Goal: Transaction & Acquisition: Purchase product/service

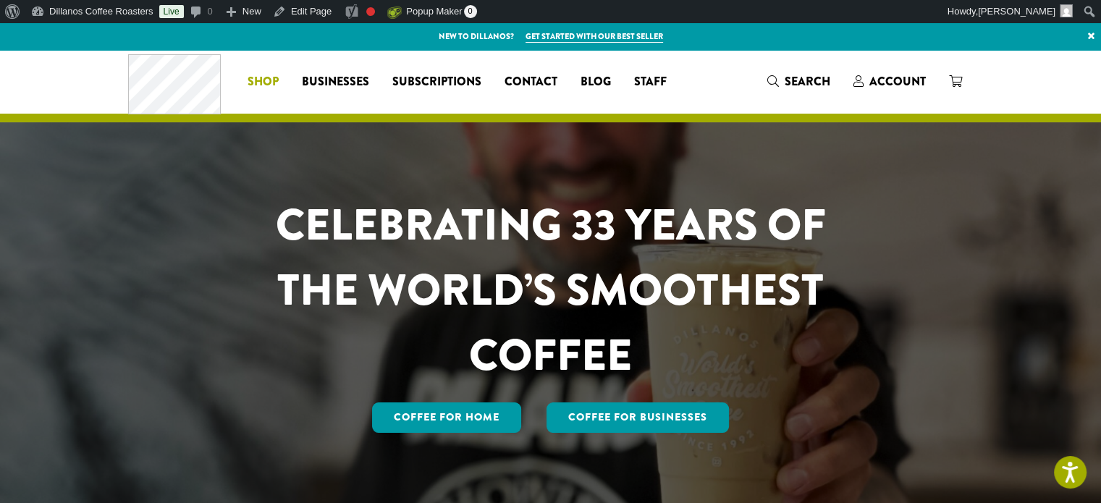
click at [266, 88] on span "Shop" at bounding box center [263, 82] width 31 height 18
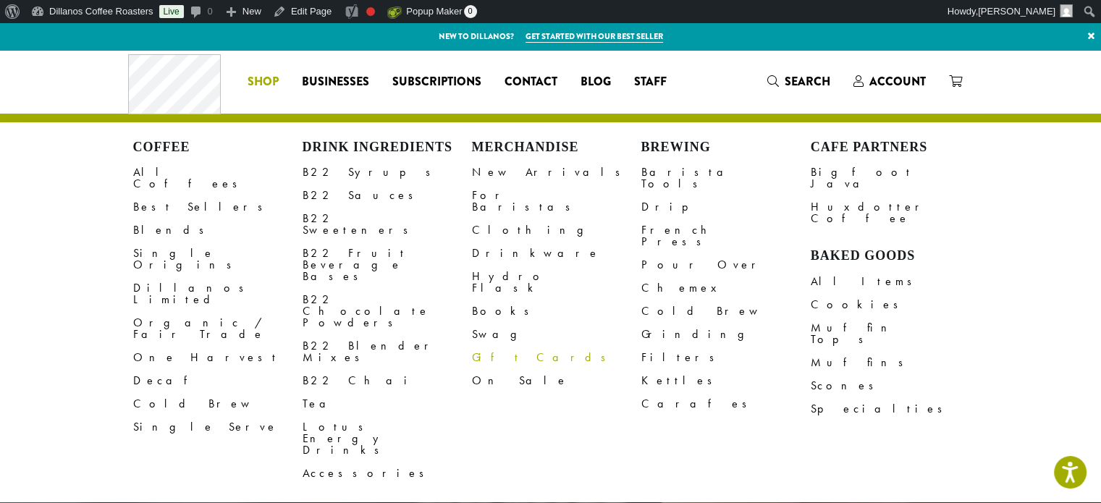
click at [497, 346] on link "Gift Cards" at bounding box center [556, 357] width 169 height 23
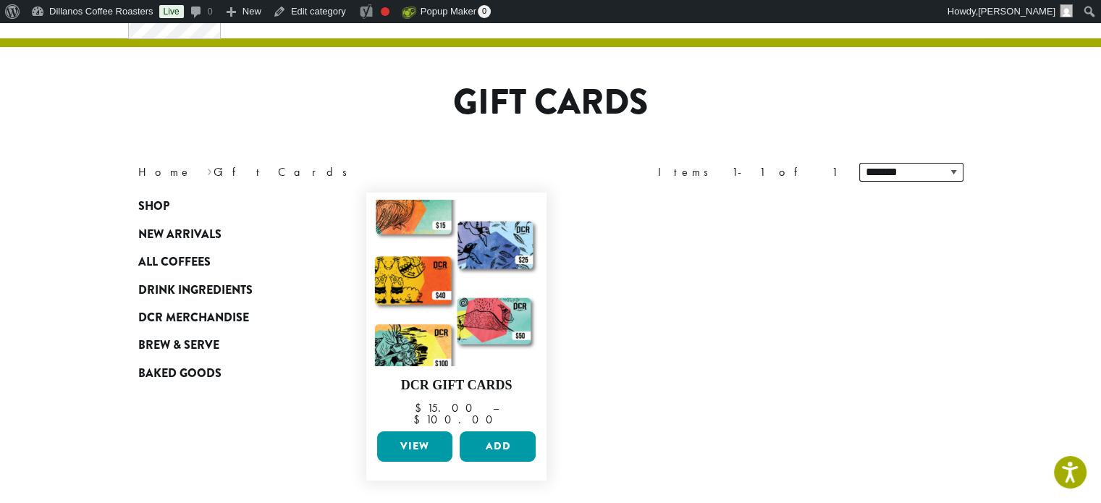
scroll to position [217, 0]
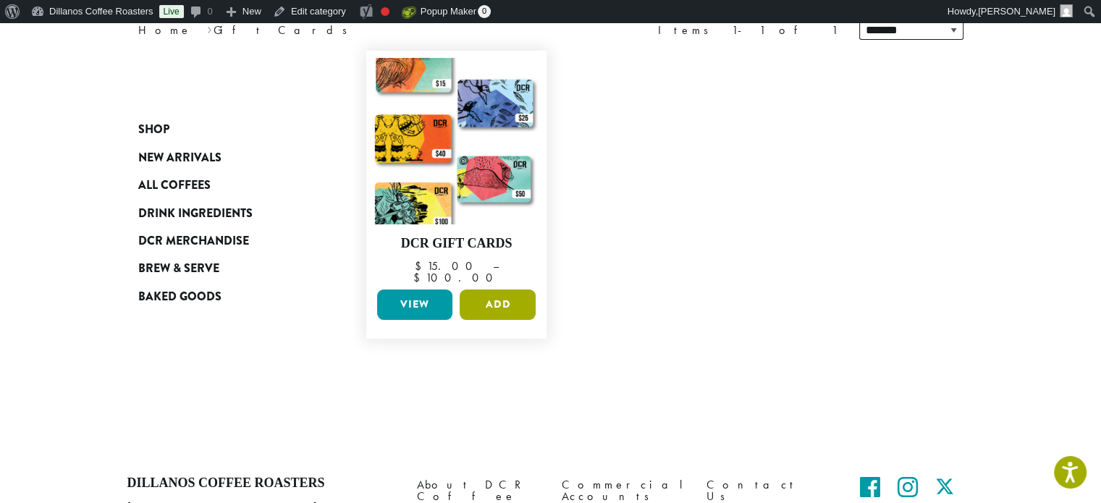
click at [483, 290] on button "Add" at bounding box center [498, 305] width 76 height 30
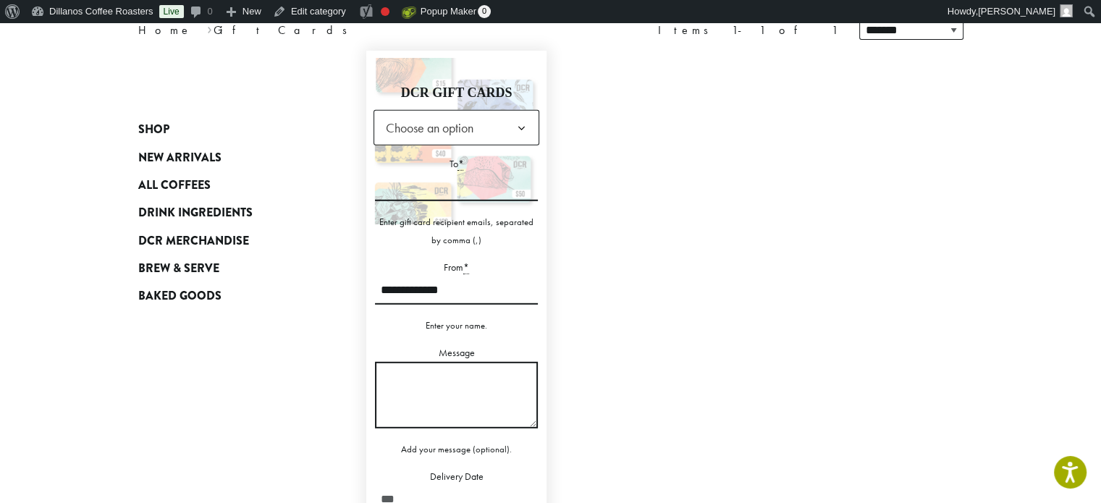
click at [478, 133] on span "Choose an option" at bounding box center [434, 128] width 108 height 28
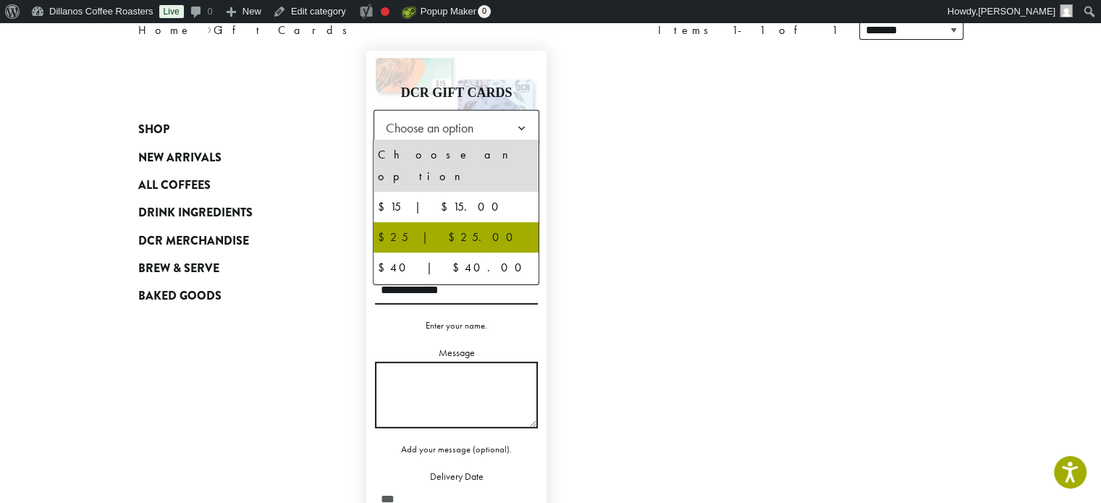
select select "**********"
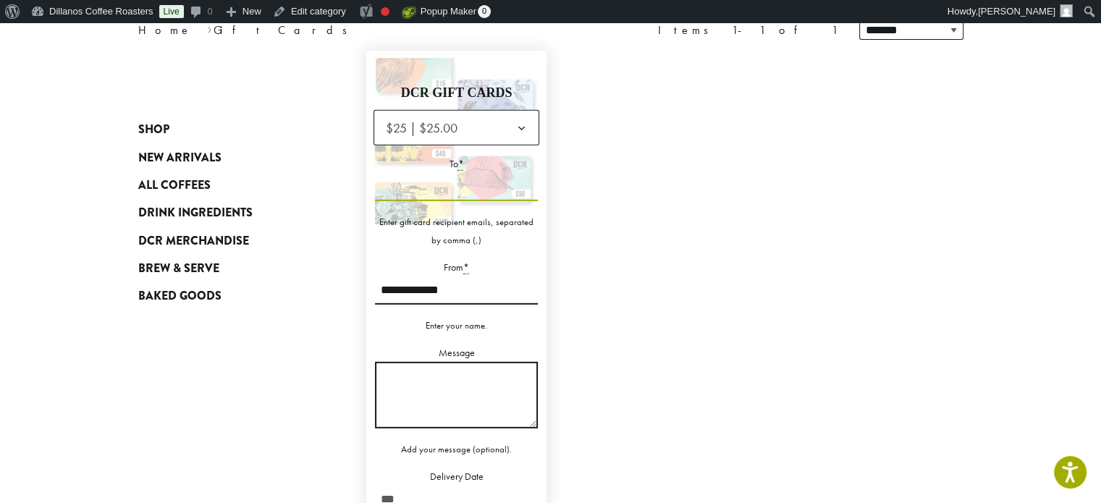
click at [476, 193] on input "To *" at bounding box center [457, 187] width 164 height 28
click at [472, 145] on form "**********" at bounding box center [457, 358] width 167 height 497
click at [463, 159] on abbr "*" at bounding box center [461, 164] width 6 height 14
click at [463, 173] on input "To *" at bounding box center [457, 187] width 164 height 28
click at [451, 156] on label "To *" at bounding box center [457, 164] width 164 height 18
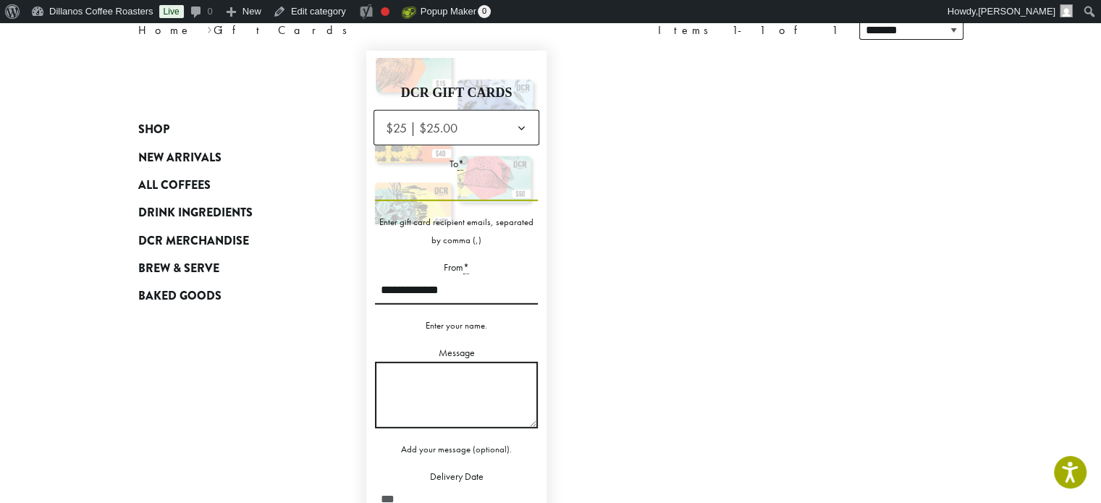
click at [451, 173] on input "To *" at bounding box center [457, 187] width 164 height 28
click at [466, 196] on input "To *" at bounding box center [457, 187] width 164 height 28
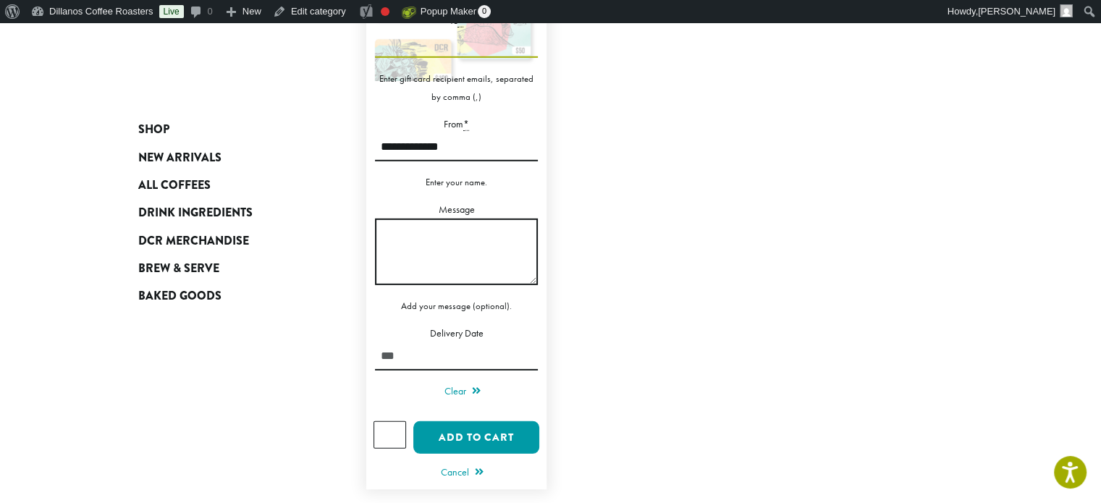
scroll to position [362, 0]
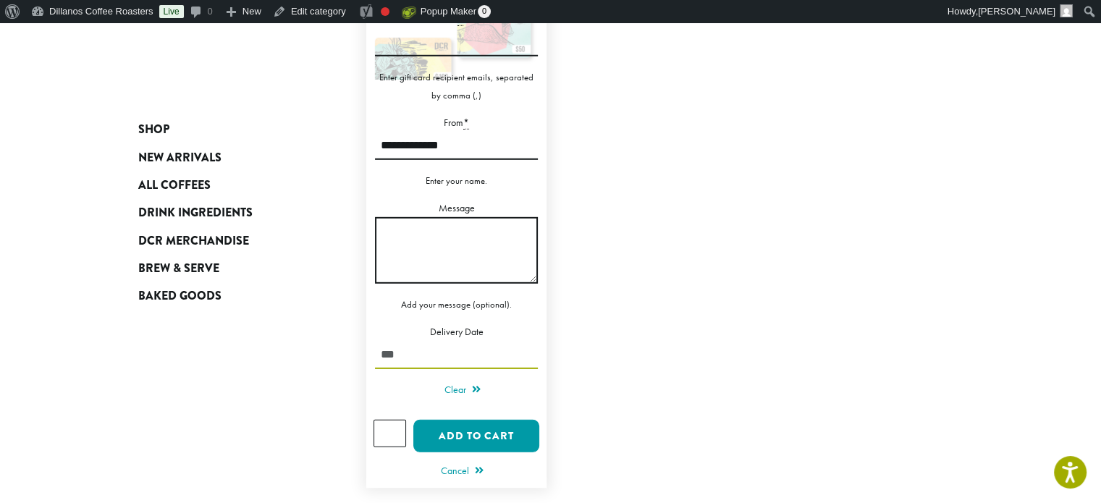
click at [476, 350] on input "Delivery Date" at bounding box center [457, 355] width 164 height 28
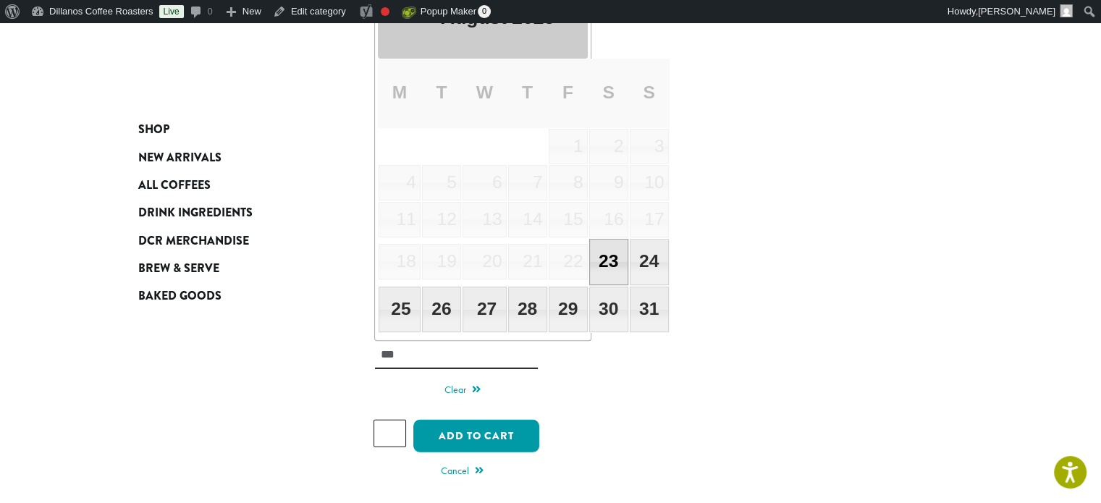
click at [628, 258] on link "23" at bounding box center [608, 262] width 39 height 46
type input "**********"
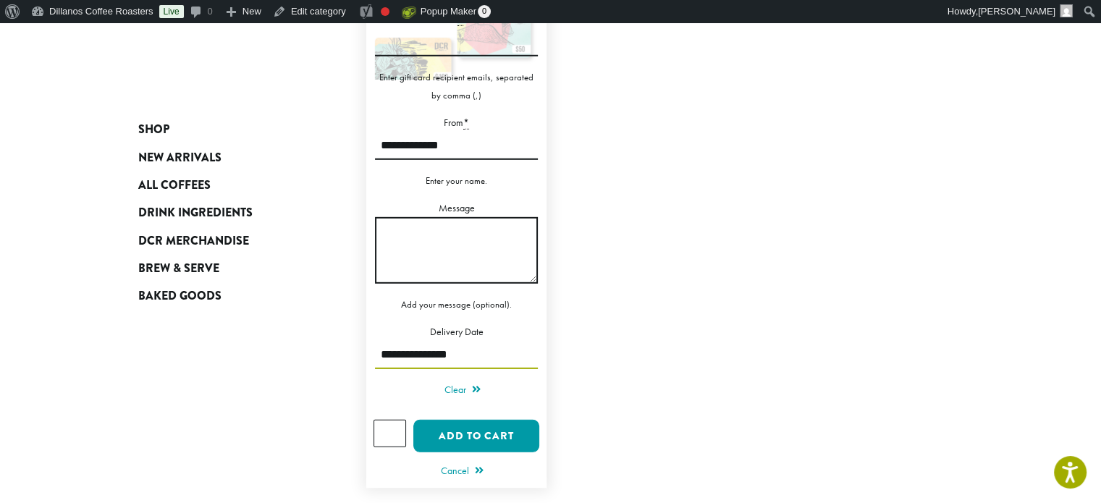
click at [482, 347] on input "**********" at bounding box center [457, 355] width 164 height 28
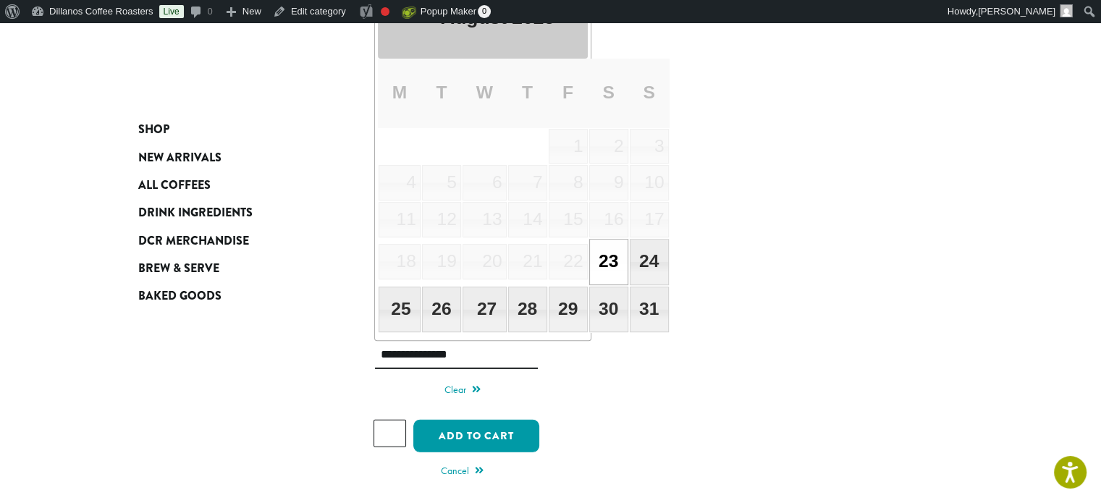
click at [588, 260] on span "22" at bounding box center [568, 261] width 39 height 35
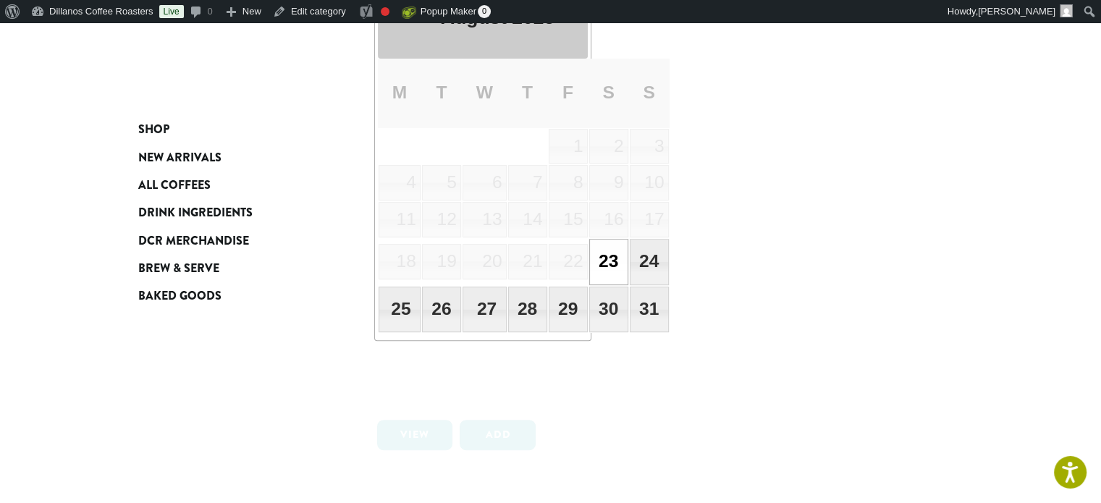
click at [588, 260] on span "22" at bounding box center [568, 261] width 39 height 35
click at [611, 263] on link "23" at bounding box center [608, 262] width 39 height 46
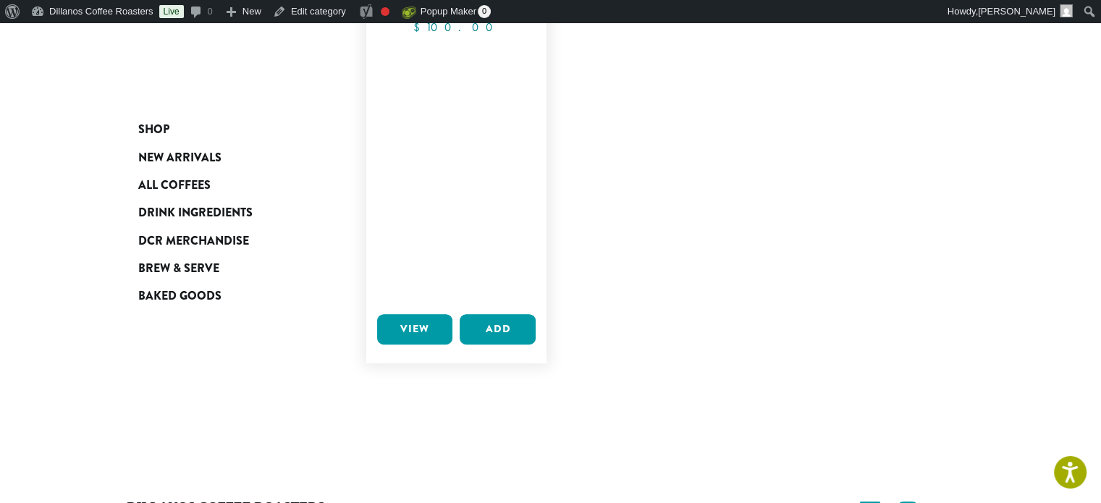
scroll to position [434, 0]
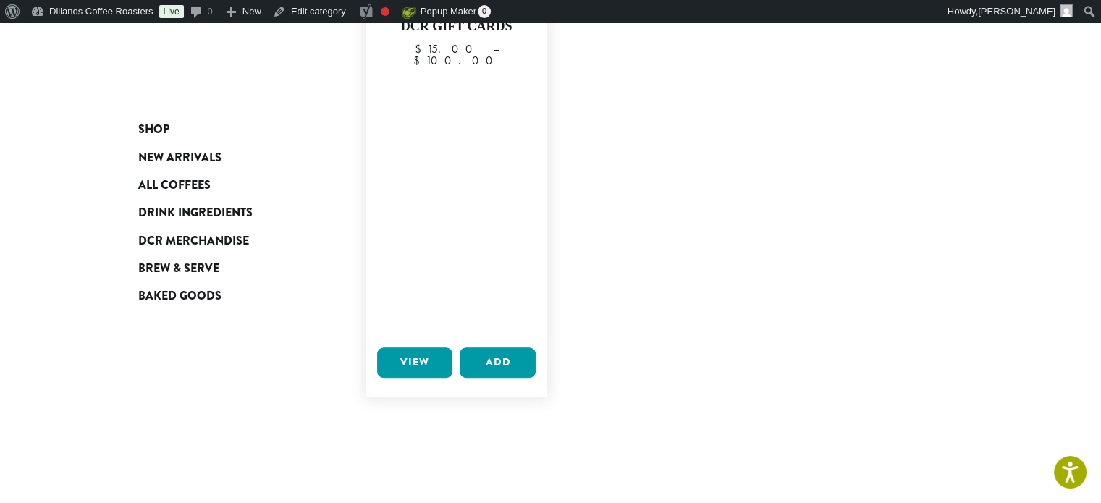
click at [432, 366] on link "View" at bounding box center [415, 363] width 76 height 30
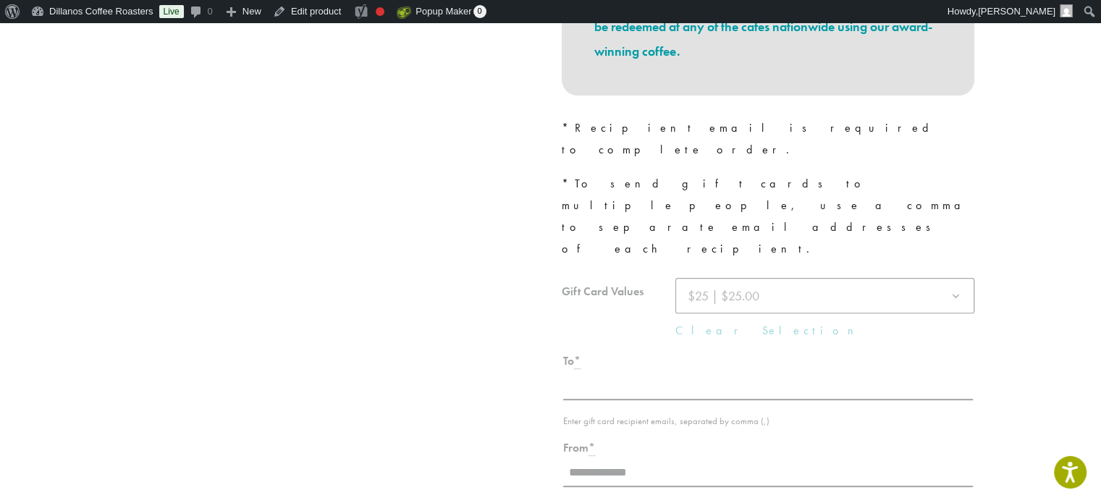
scroll to position [579, 0]
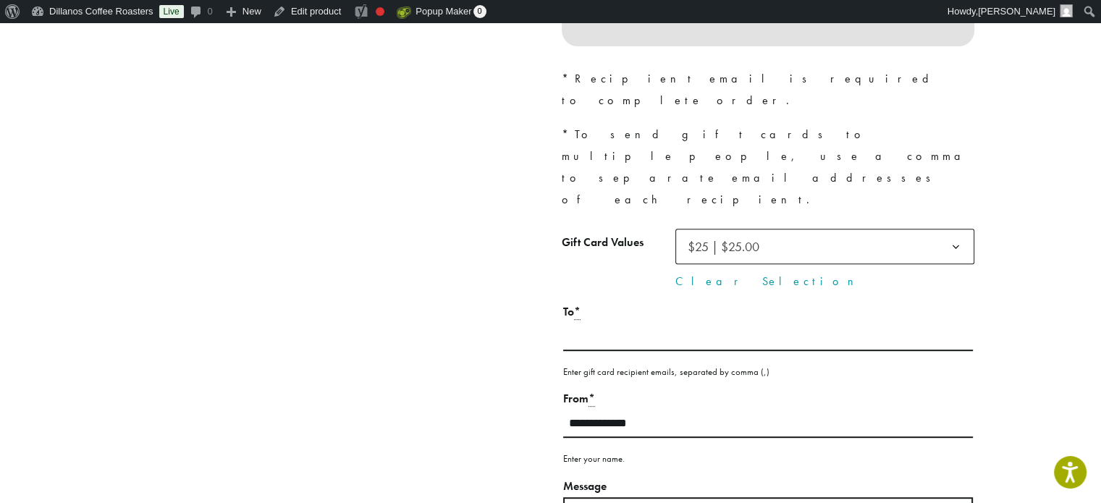
click at [774, 302] on div "To * Enter gift card recipient emails, separated by comma (,)" at bounding box center [768, 341] width 413 height 78
click at [775, 323] on input "To *" at bounding box center [768, 337] width 410 height 28
click at [597, 323] on input "To *" at bounding box center [768, 337] width 410 height 28
click at [558, 251] on div "**********" at bounding box center [768, 161] width 434 height 1108
click at [576, 323] on input "To *" at bounding box center [768, 337] width 410 height 28
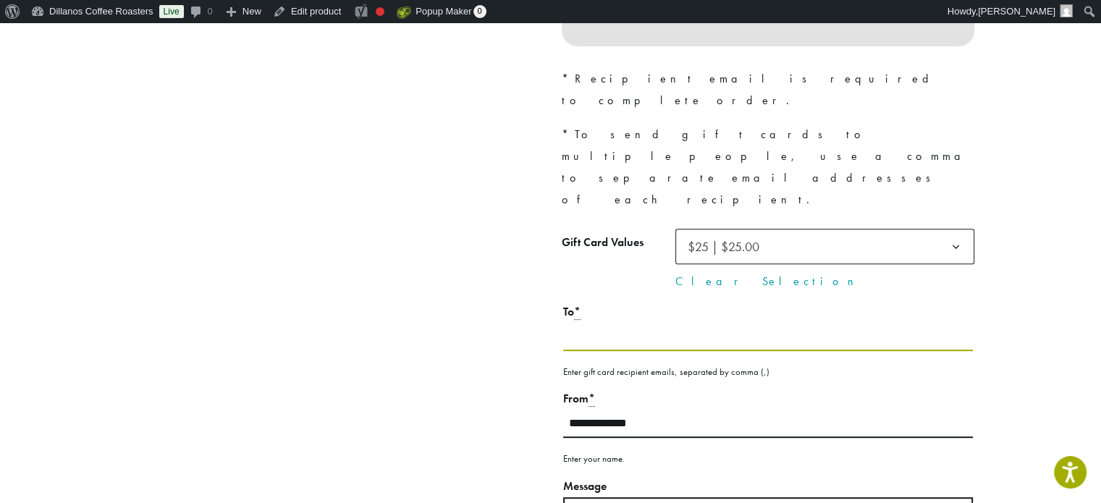
scroll to position [869, 0]
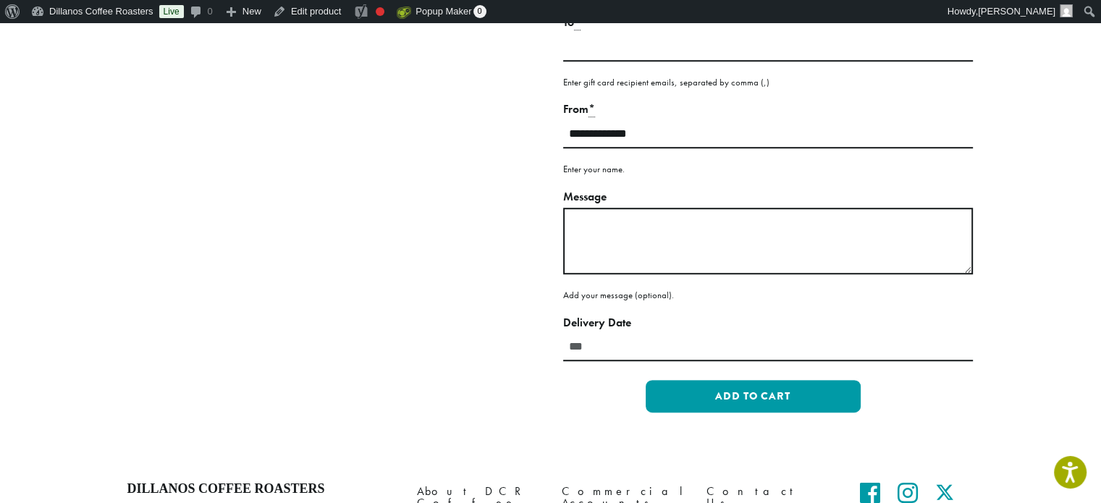
click at [696, 313] on label "Delivery Date" at bounding box center [768, 323] width 410 height 21
click at [696, 333] on input "Delivery Date" at bounding box center [768, 347] width 410 height 28
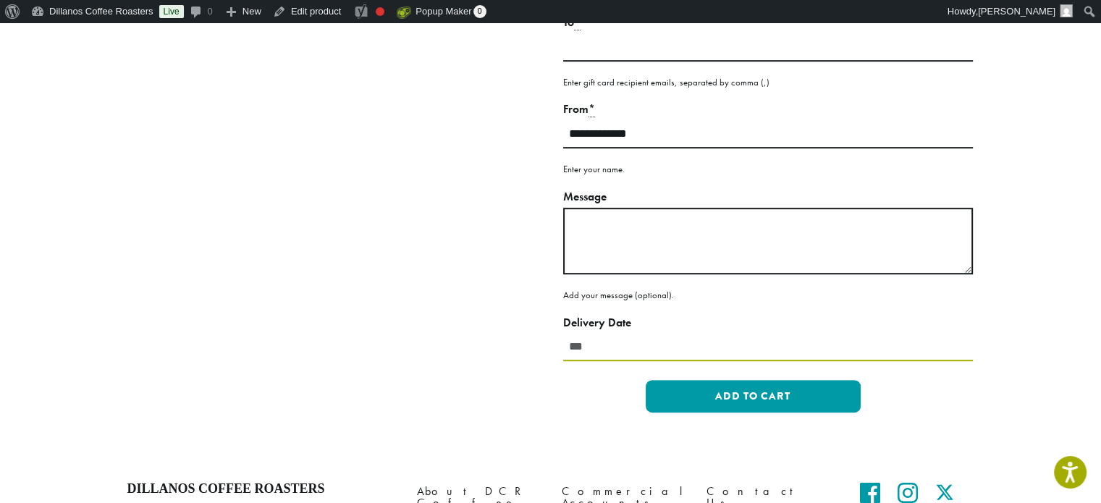
click at [646, 333] on input "Delivery Date" at bounding box center [768, 347] width 410 height 28
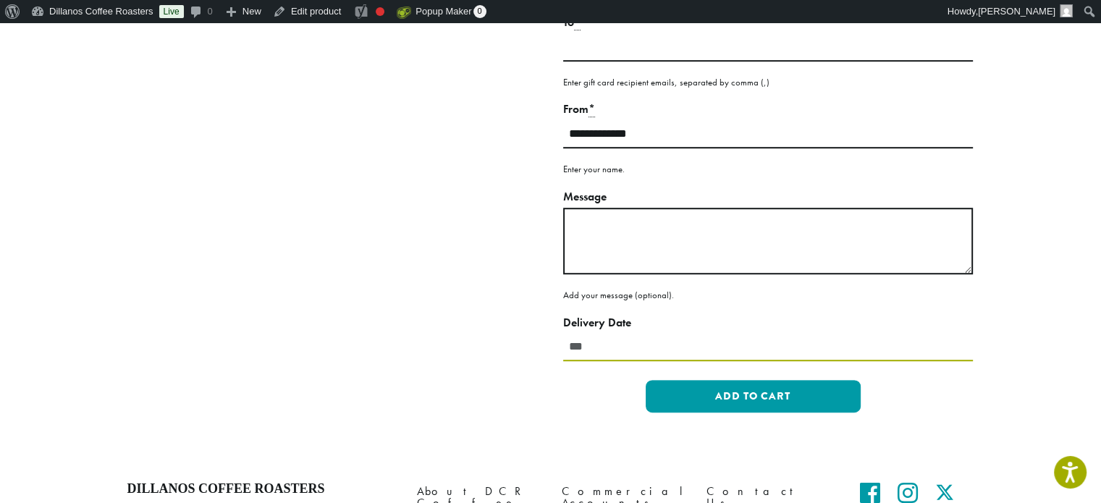
click at [618, 333] on input "Delivery Date" at bounding box center [768, 347] width 410 height 28
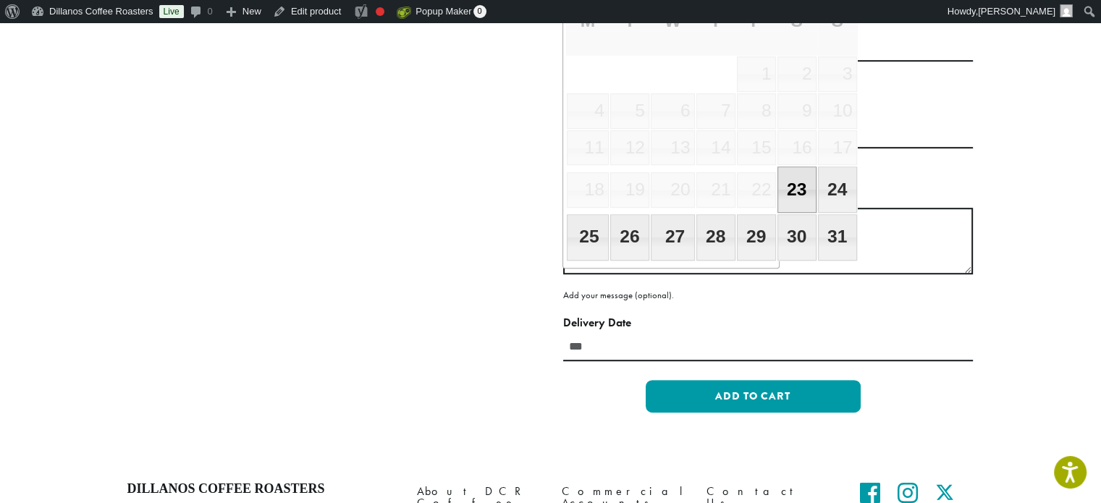
click at [817, 193] on link "23" at bounding box center [797, 190] width 39 height 46
type input "**********"
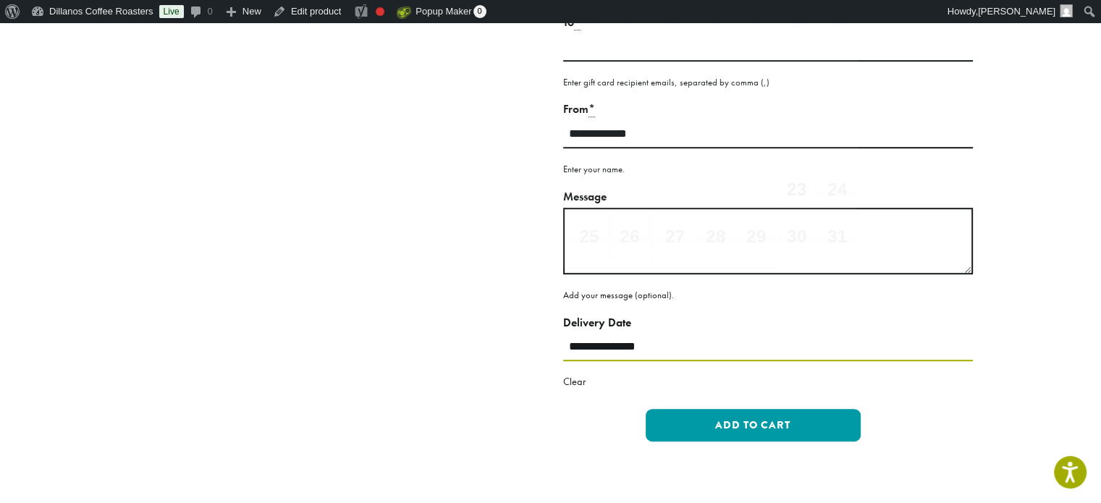
click at [689, 333] on input "**********" at bounding box center [768, 347] width 410 height 28
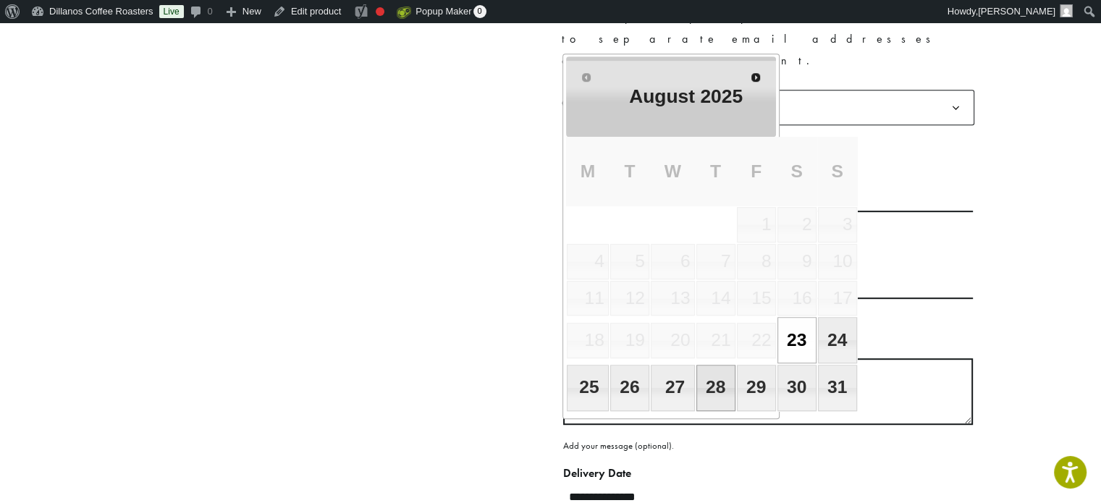
scroll to position [652, 0]
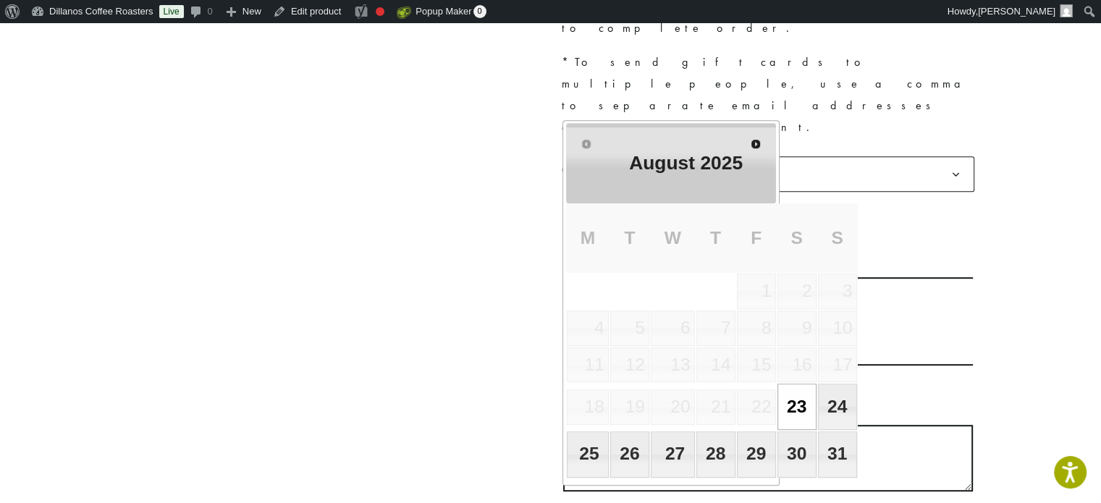
click at [394, 251] on div at bounding box center [334, 96] width 434 height 1125
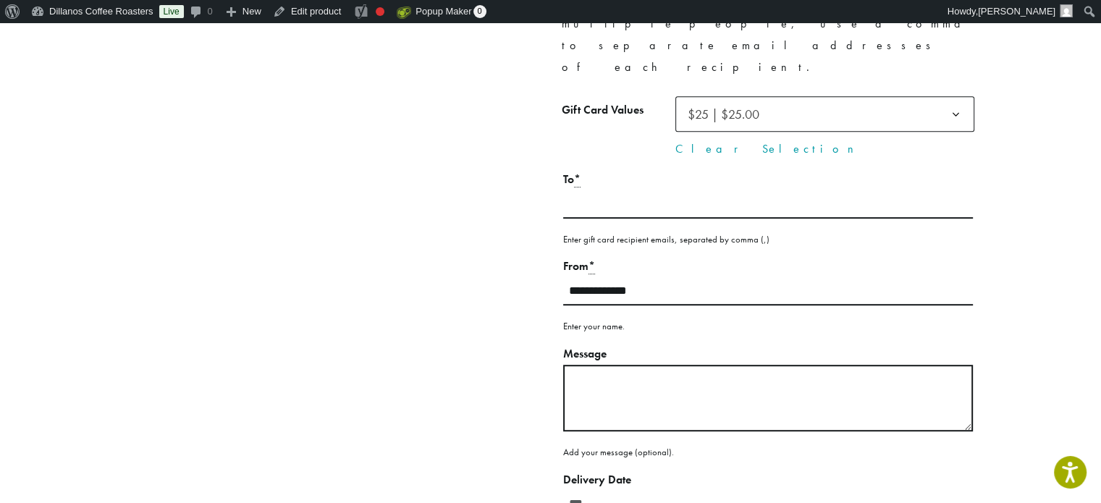
scroll to position [714, 0]
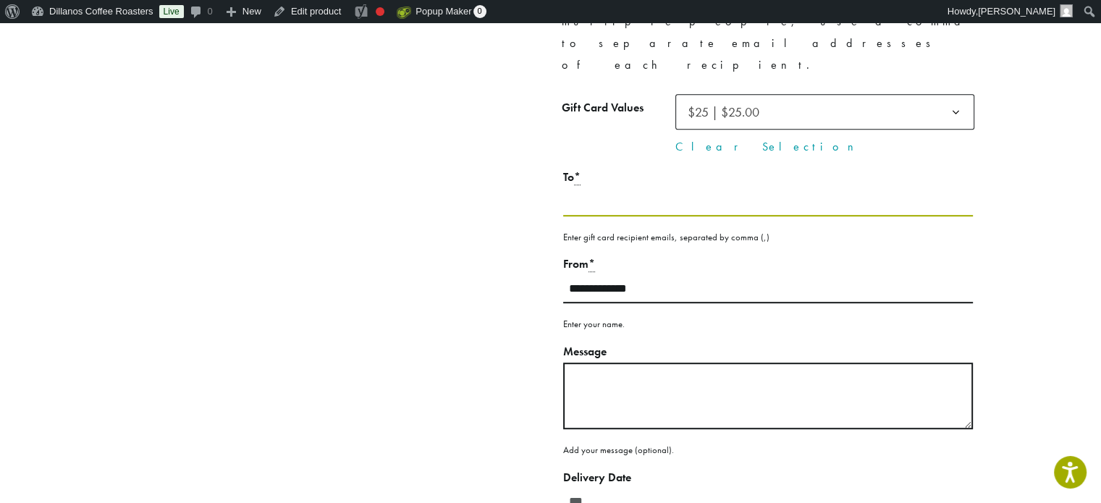
click at [668, 188] on input "To *" at bounding box center [768, 202] width 410 height 28
click at [626, 488] on input "Delivery Date" at bounding box center [768, 502] width 410 height 28
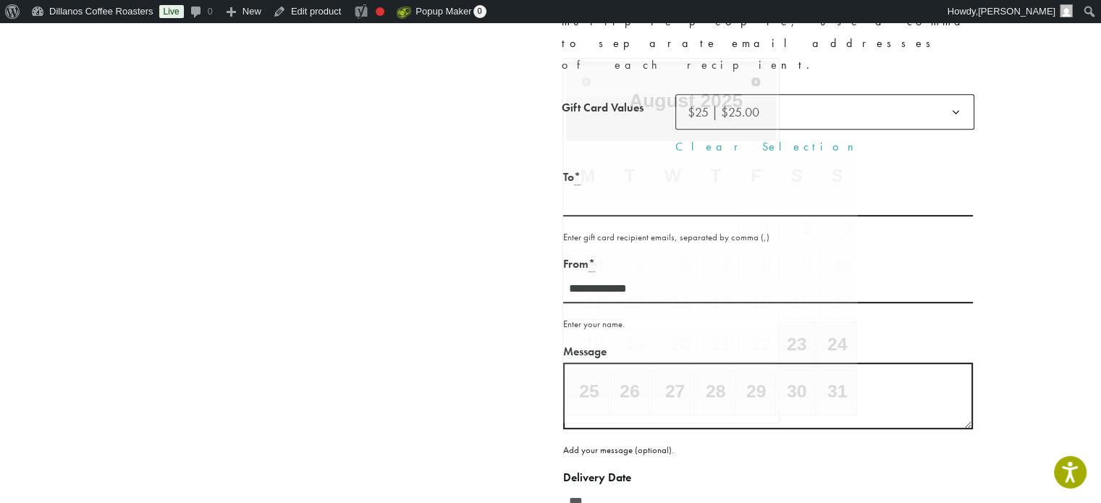
click at [476, 400] on div at bounding box center [334, 20] width 434 height 1096
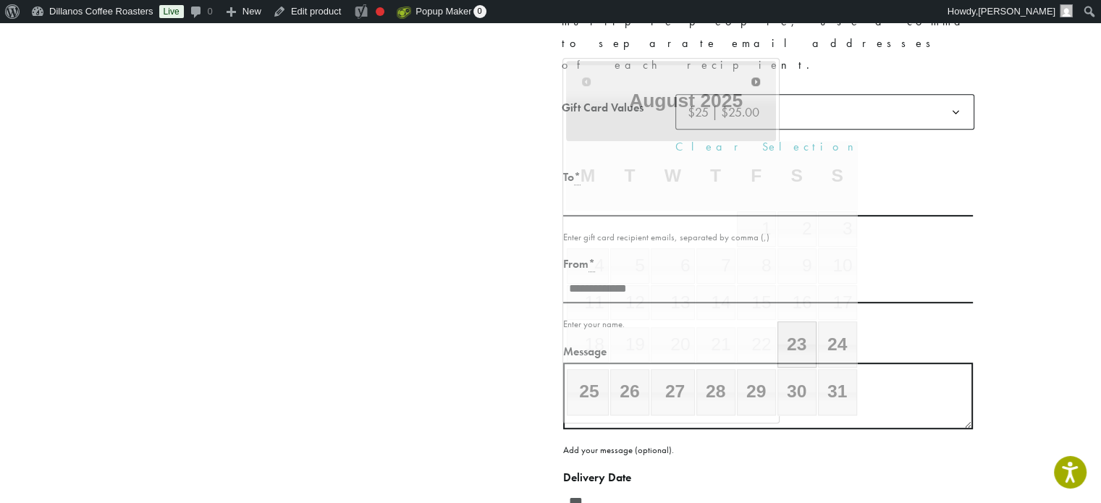
click at [581, 488] on input "Delivery Date" at bounding box center [768, 502] width 410 height 28
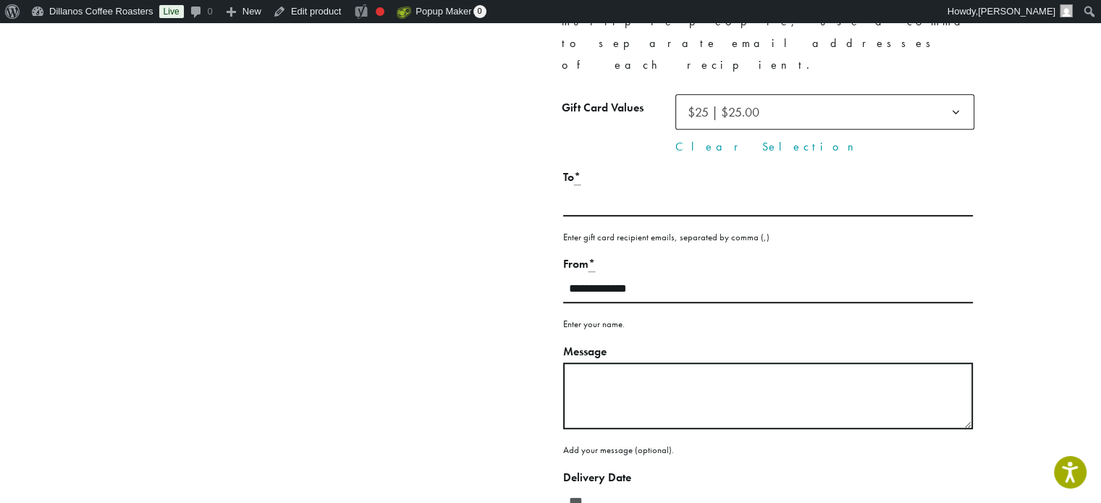
drag, startPoint x: 452, startPoint y: 321, endPoint x: 512, endPoint y: 438, distance: 131.8
click at [512, 438] on div at bounding box center [334, 20] width 434 height 1096
click at [625, 488] on input "Delivery Date" at bounding box center [768, 502] width 410 height 28
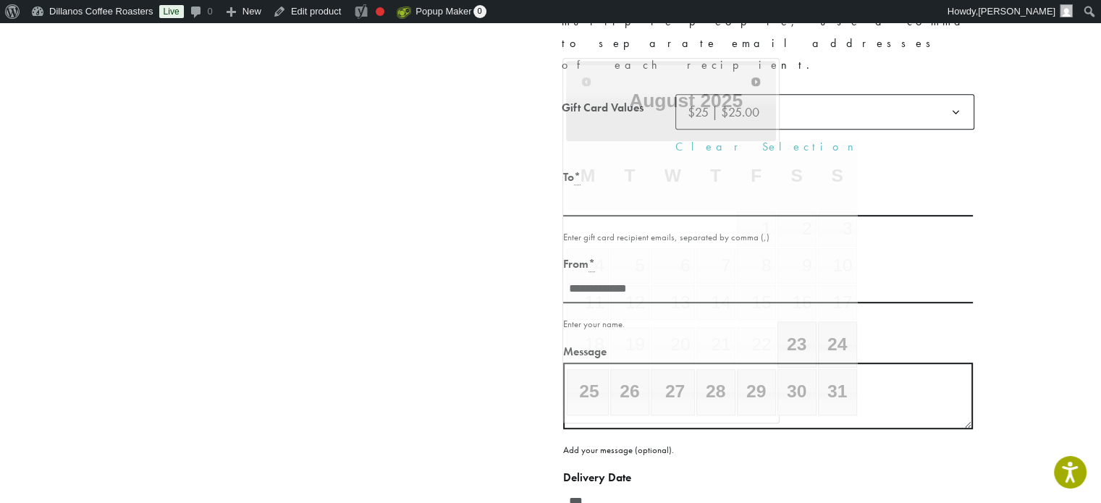
click at [513, 269] on div at bounding box center [334, 20] width 434 height 1096
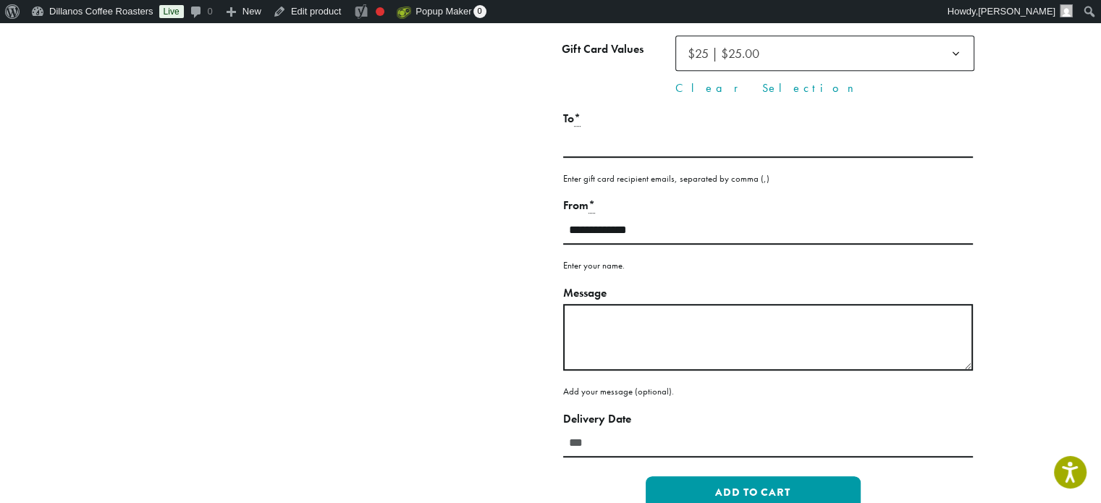
scroll to position [775, 0]
